Goal: Use online tool/utility: Utilize a website feature to perform a specific function

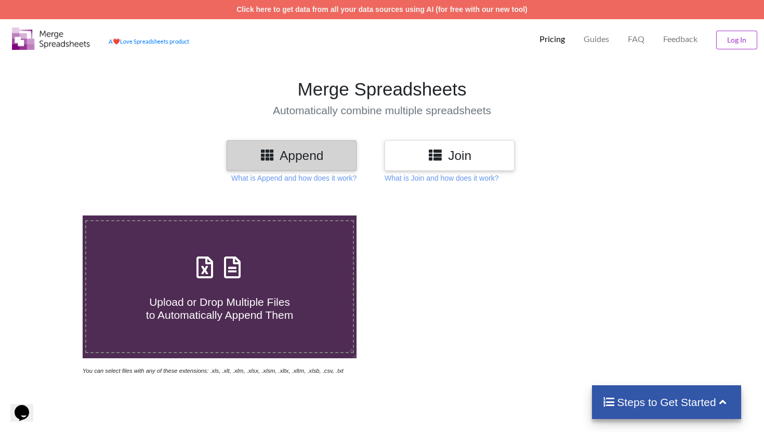
click at [492, 159] on h3 "Join" at bounding box center [449, 155] width 114 height 15
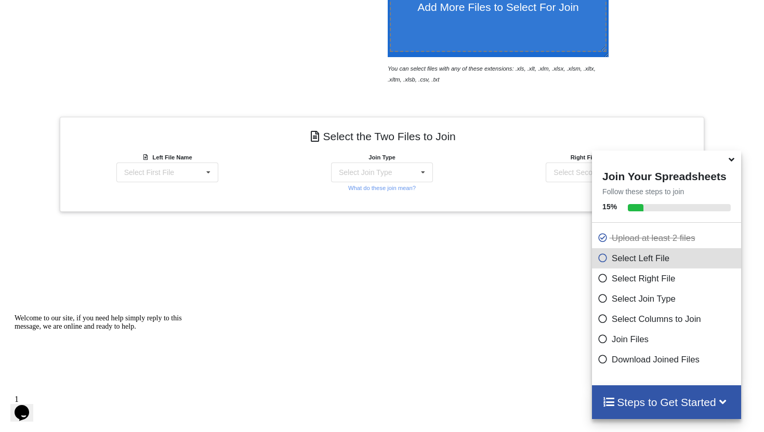
scroll to position [358, 0]
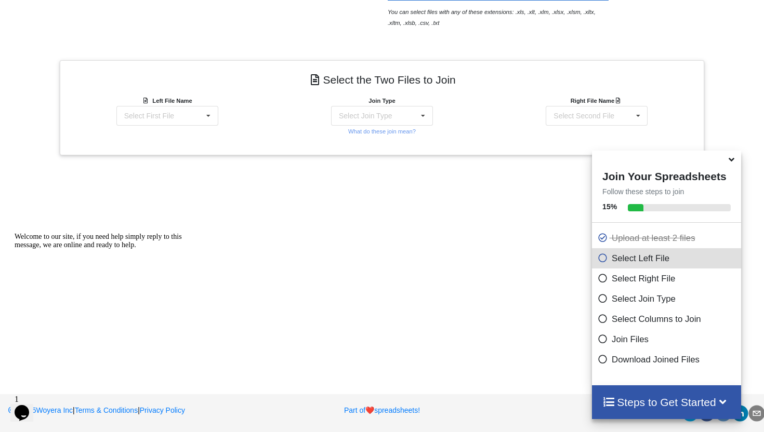
click at [733, 163] on icon at bounding box center [731, 157] width 11 height 9
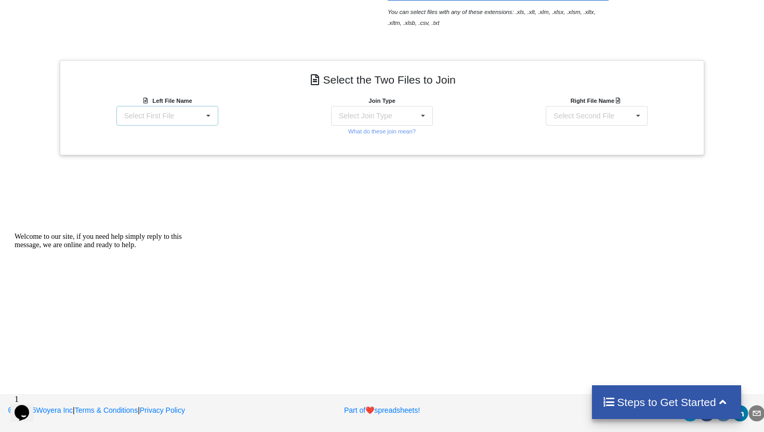
click at [154, 116] on div "Select First File" at bounding box center [149, 115] width 50 height 7
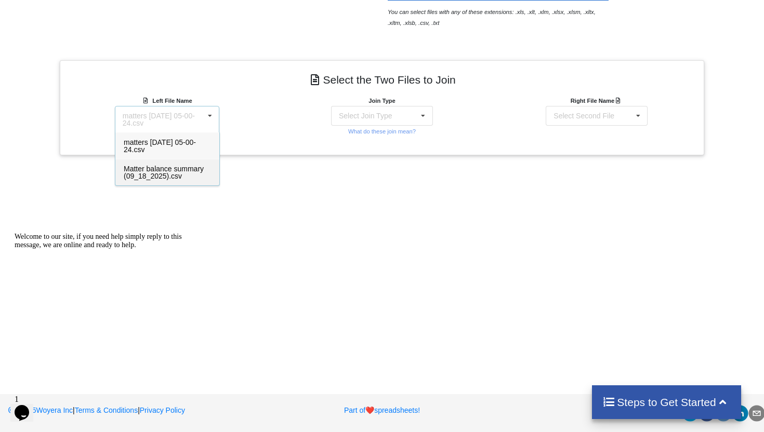
click at [155, 172] on span "Matter balance summary (09_18_2025).csv" at bounding box center [164, 173] width 80 height 16
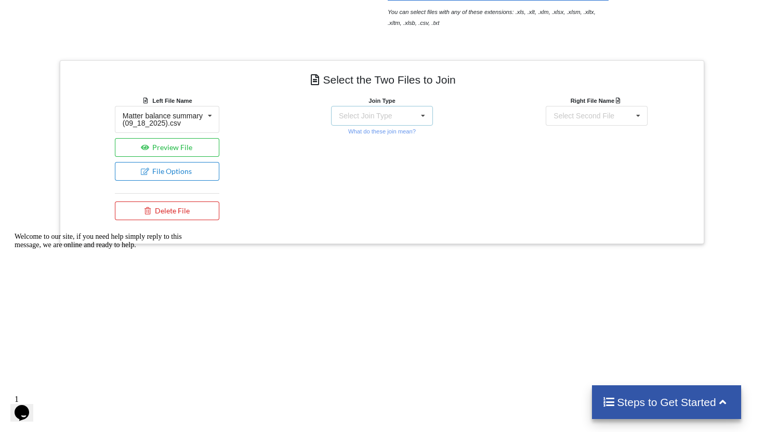
click at [385, 121] on div "Select Join Type INNER JOIN LEFT JOIN RIGHT JOIN FULL JOIN" at bounding box center [382, 116] width 102 height 20
click at [383, 139] on span "INNER JOIN" at bounding box center [377, 142] width 41 height 8
click at [572, 124] on div "Select Second File matters [DATE] 05-00-24.csv Matter balance summary (09_18_20…" at bounding box center [597, 116] width 102 height 20
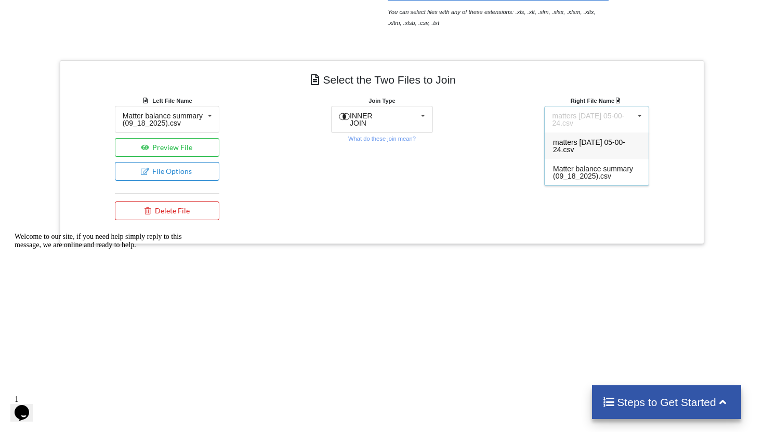
click at [589, 147] on div "matters [DATE] 05-00-24.csv" at bounding box center [597, 146] width 104 height 27
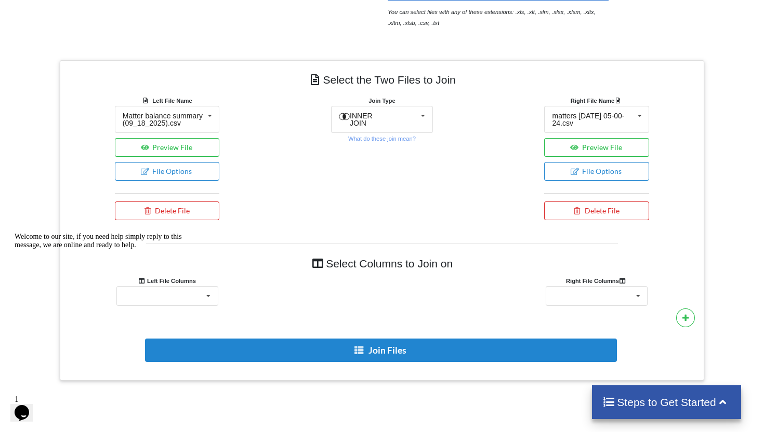
click at [182, 233] on div at bounding box center [108, 233] width 187 height 0
click at [15, 233] on icon "Chat attention grabber" at bounding box center [15, 233] width 0 height 0
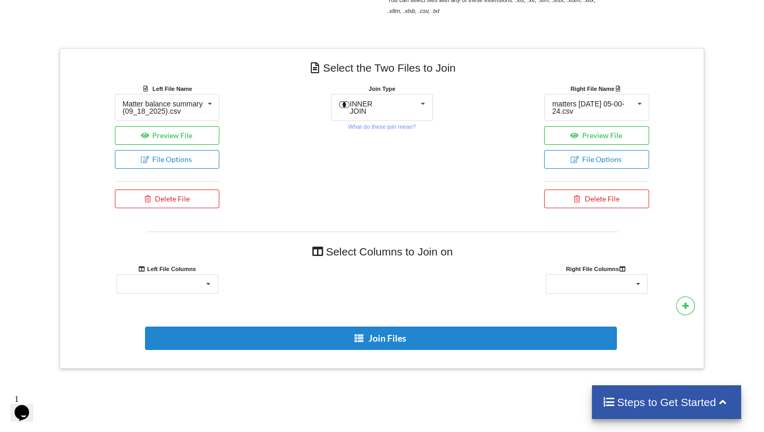
scroll to position [357, 0]
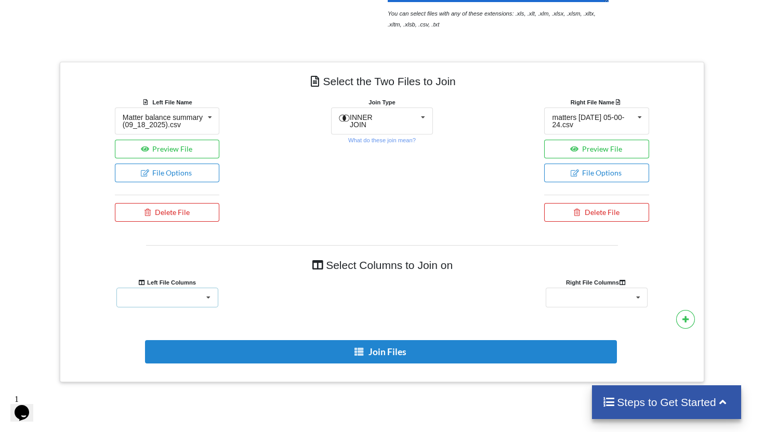
click at [175, 300] on div "Responsible Attorney Client Accounts Receivable Time In Progress Expense In Pro…" at bounding box center [167, 298] width 102 height 20
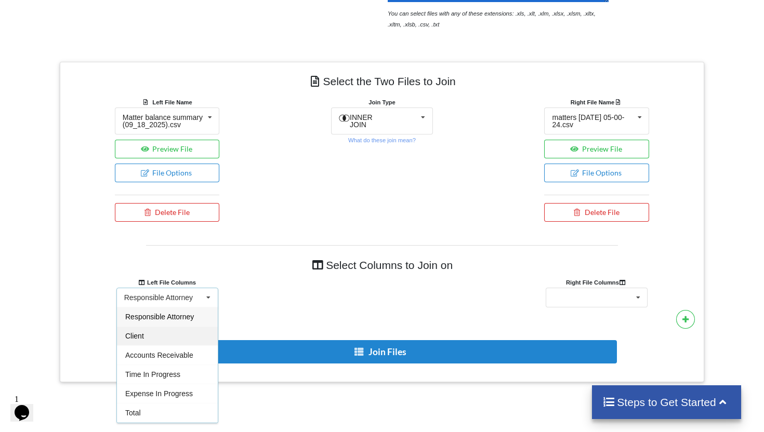
click at [158, 346] on div "Client" at bounding box center [167, 335] width 101 height 19
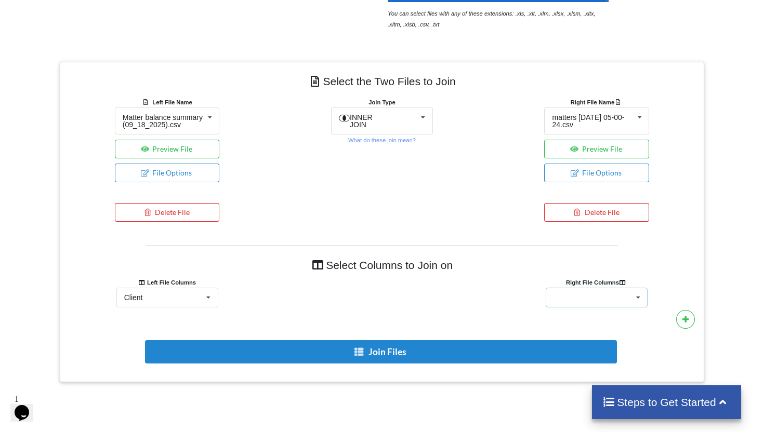
click at [580, 296] on div "Client Name Minimum Threshold Hold/Lock Associate Attorney Assigned Paralegal" at bounding box center [597, 298] width 102 height 20
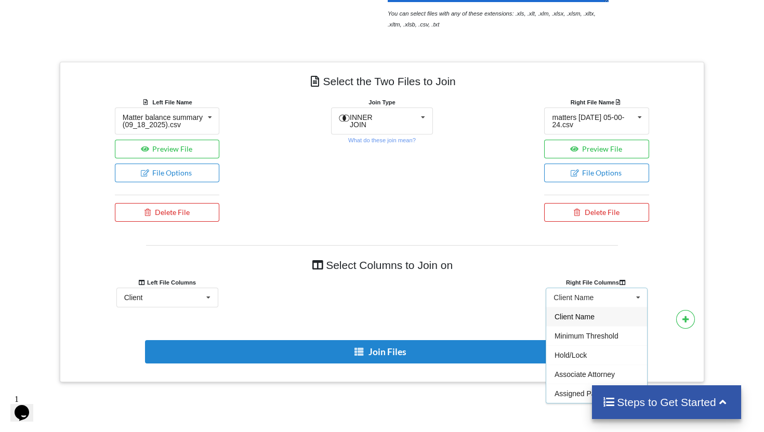
click at [585, 319] on span "Client Name" at bounding box center [575, 317] width 40 height 8
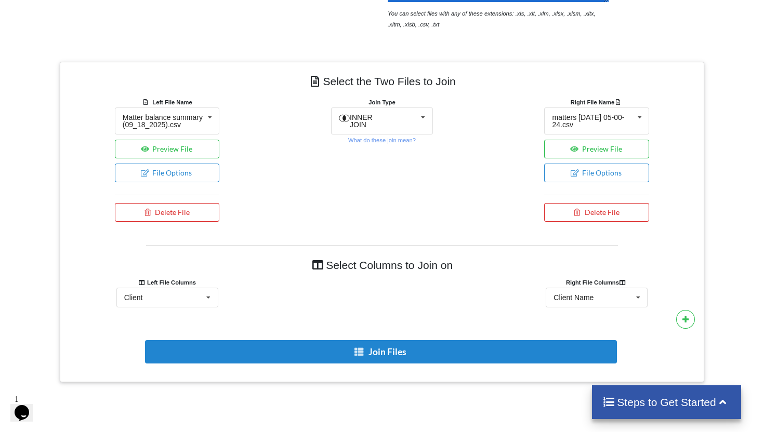
scroll to position [379, 0]
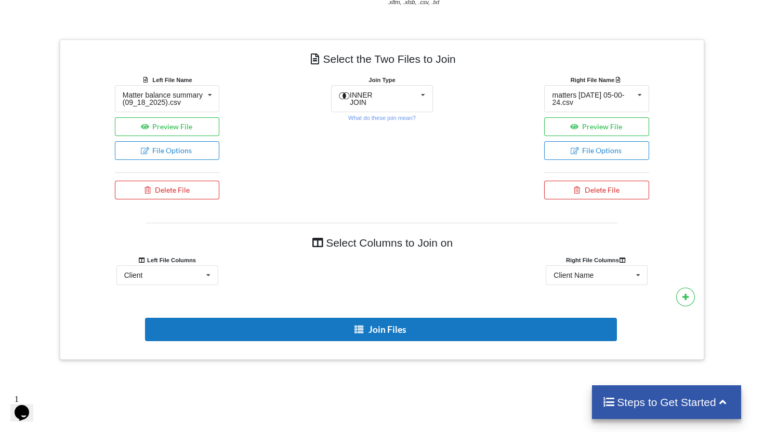
click at [402, 337] on button "Join Files" at bounding box center [381, 329] width 472 height 23
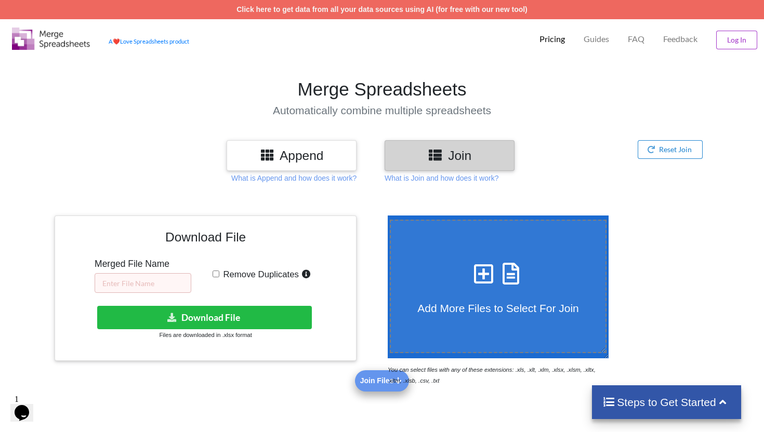
scroll to position [0, 0]
click at [158, 286] on input "text" at bounding box center [143, 283] width 97 height 20
type input "Bad cases"
click at [218, 274] on input "Remove Duplicates" at bounding box center [216, 274] width 7 height 7
checkbox input "true"
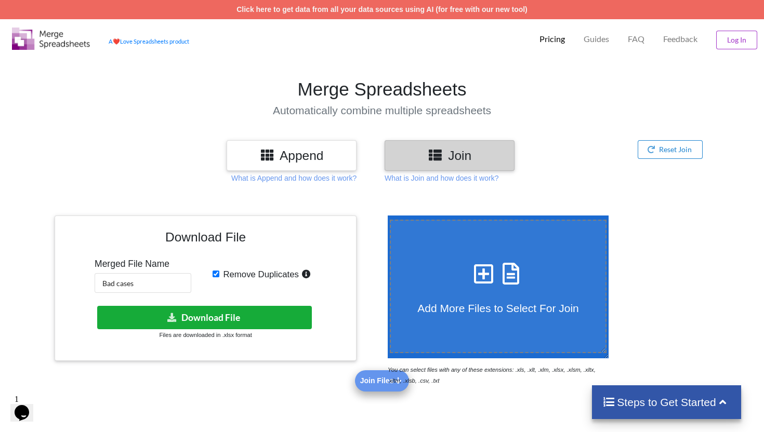
click at [243, 322] on button "Download File" at bounding box center [204, 317] width 215 height 23
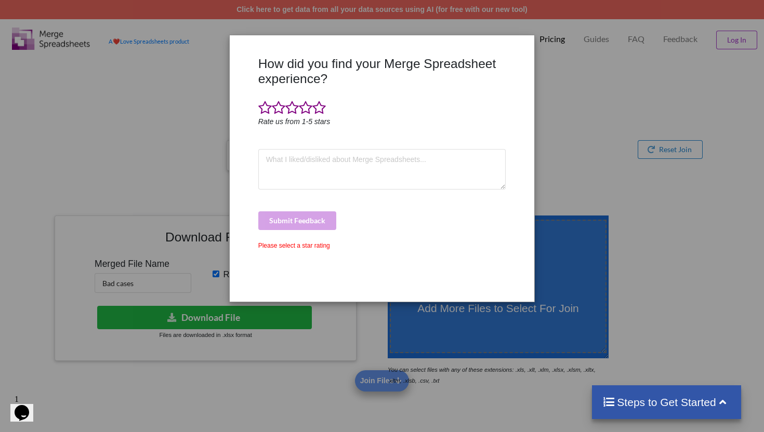
click at [572, 111] on div "How did you find your Merge Spreadsheet experience? Rate us from 1-5 stars Subm…" at bounding box center [382, 216] width 764 height 432
